Goal: Information Seeking & Learning: Find specific fact

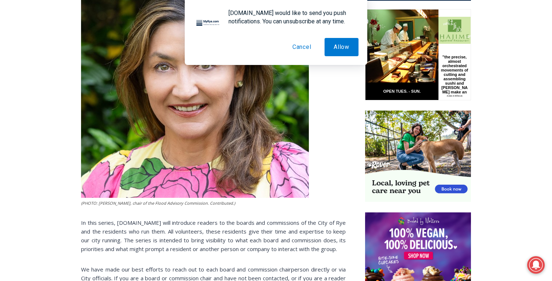
scroll to position [363, 0]
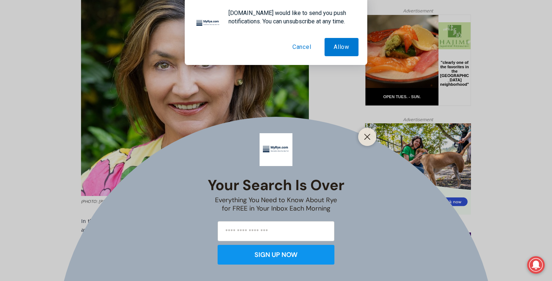
click at [303, 47] on button "Cancel" at bounding box center [301, 47] width 37 height 18
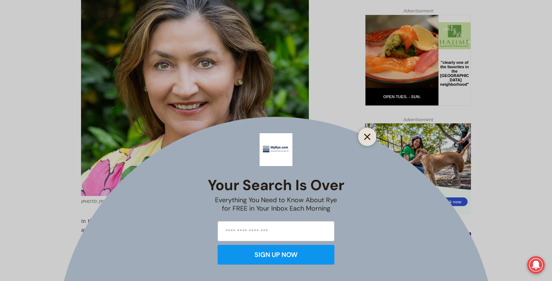
click at [372, 138] on button "Close" at bounding box center [367, 137] width 10 height 10
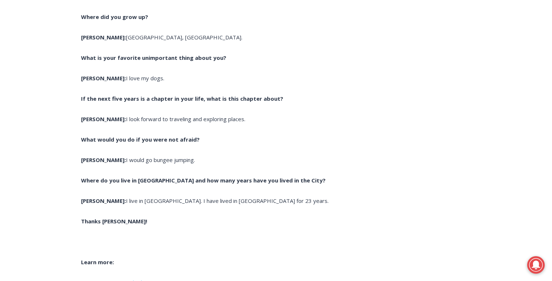
scroll to position [2471, 0]
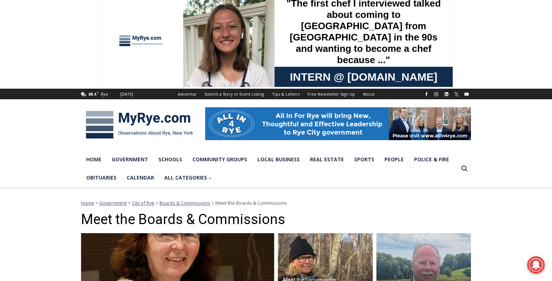
scroll to position [5, 0]
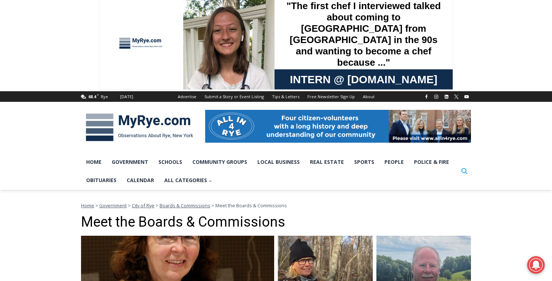
click at [463, 173] on icon "View Search Form" at bounding box center [465, 171] width 6 height 6
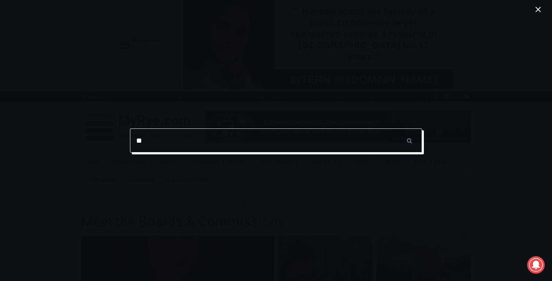
type input "*"
type input "**********"
click at [397, 129] on input "******" at bounding box center [410, 141] width 26 height 24
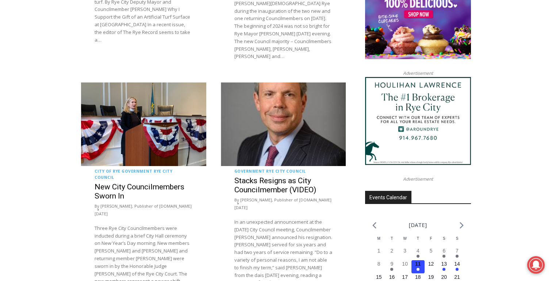
scroll to position [812, 0]
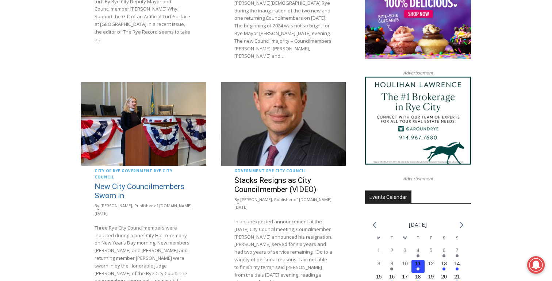
click at [117, 183] on link "New City Councilmembers Sworn In" at bounding box center [140, 191] width 90 height 18
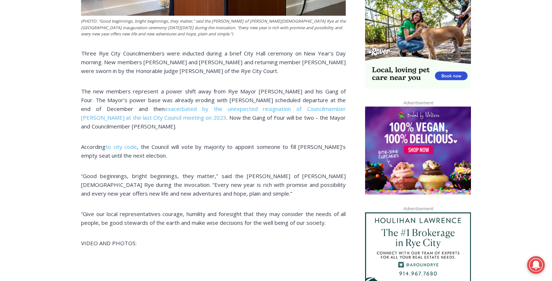
scroll to position [486, 0]
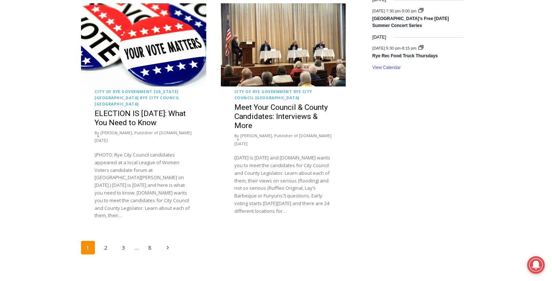
scroll to position [1385, 0]
click at [106, 241] on link "2" at bounding box center [106, 248] width 14 height 14
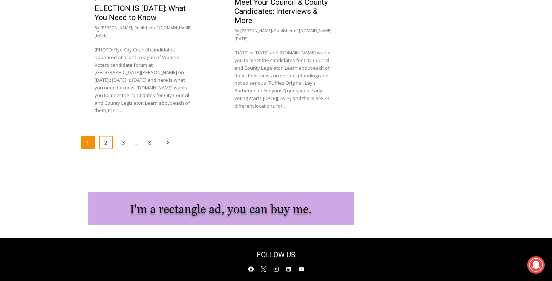
scroll to position [1491, 0]
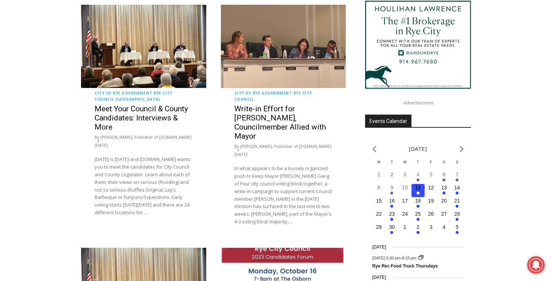
scroll to position [889, 0]
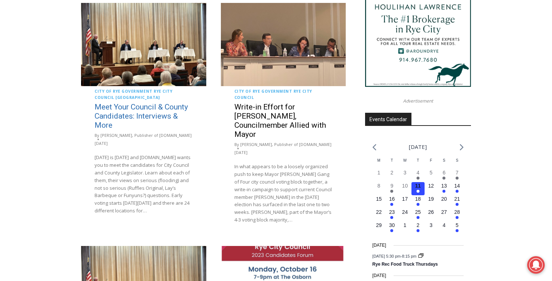
click at [135, 103] on link "Meet Your Council & County Candidates: Interviews & More" at bounding box center [141, 116] width 93 height 27
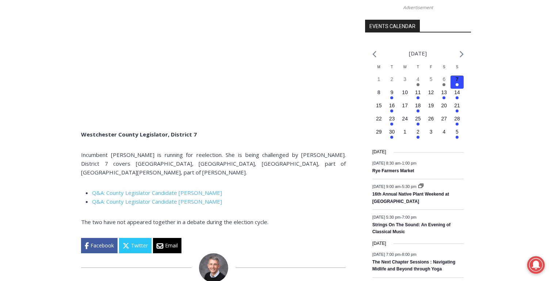
scroll to position [797, 0]
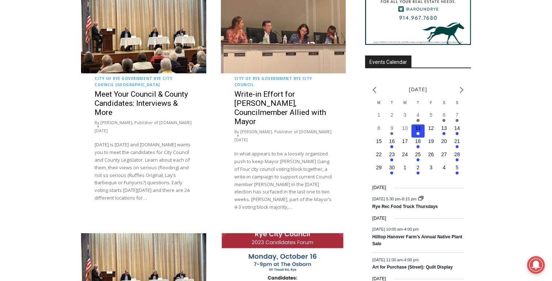
scroll to position [902, 0]
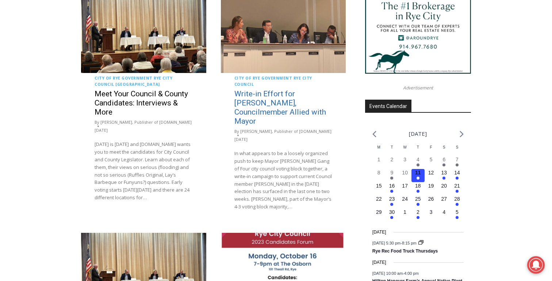
click at [291, 89] on link "Write-in Effort for [PERSON_NAME], Councilmember Allied with Mayor" at bounding box center [280, 107] width 92 height 36
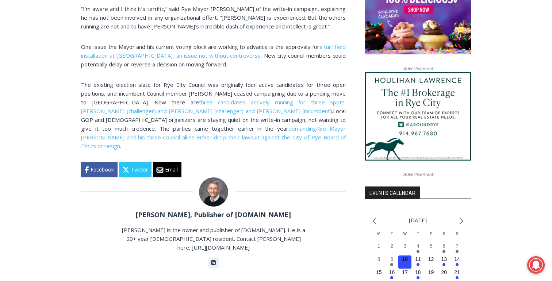
scroll to position [631, 0]
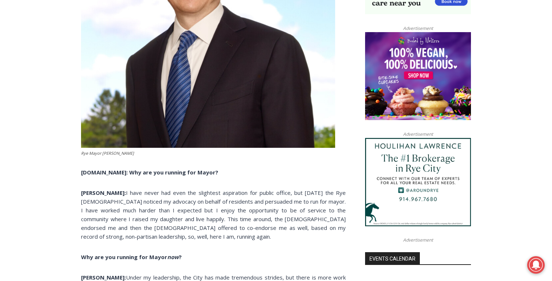
scroll to position [568, 0]
